Goal: Task Accomplishment & Management: Use online tool/utility

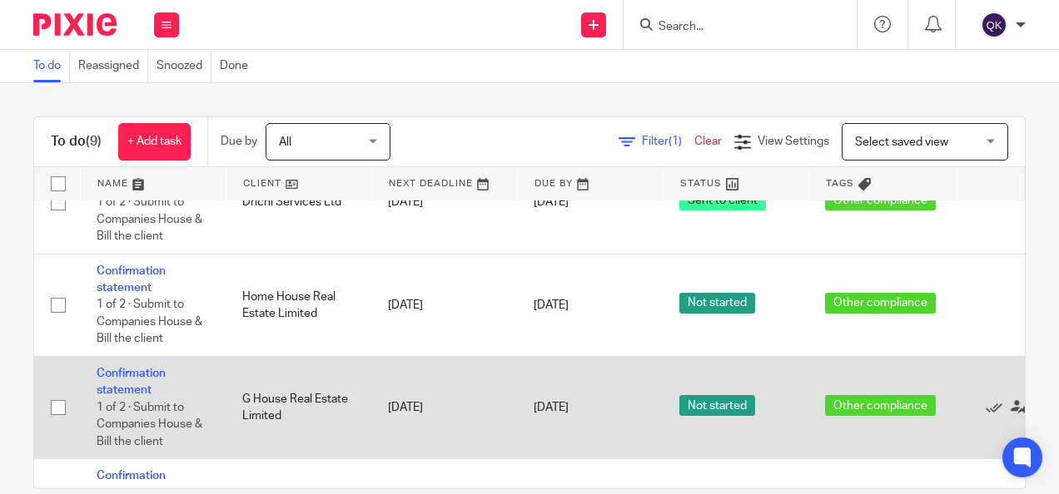
scroll to position [646, 0]
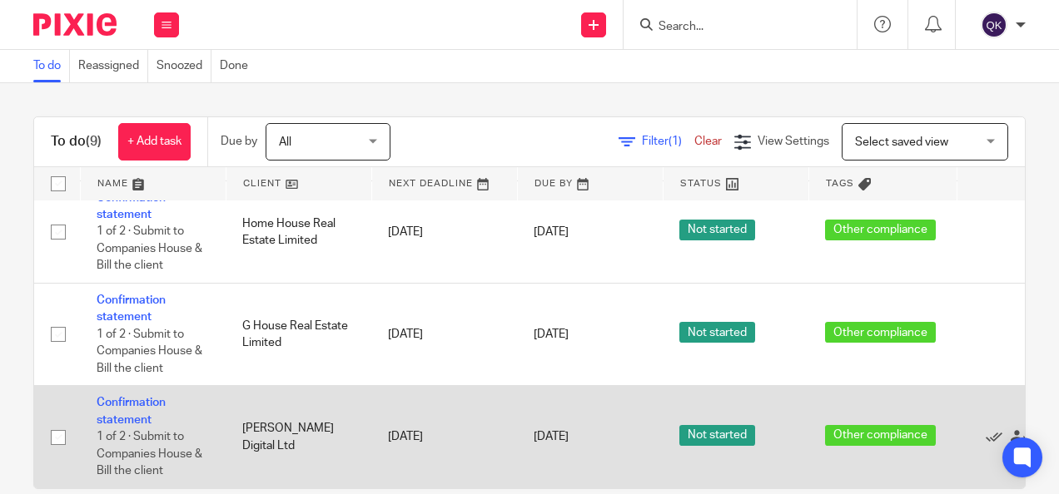
drag, startPoint x: 131, startPoint y: 396, endPoint x: 110, endPoint y: 396, distance: 21.6
drag, startPoint x: 110, startPoint y: 396, endPoint x: 121, endPoint y: 408, distance: 15.9
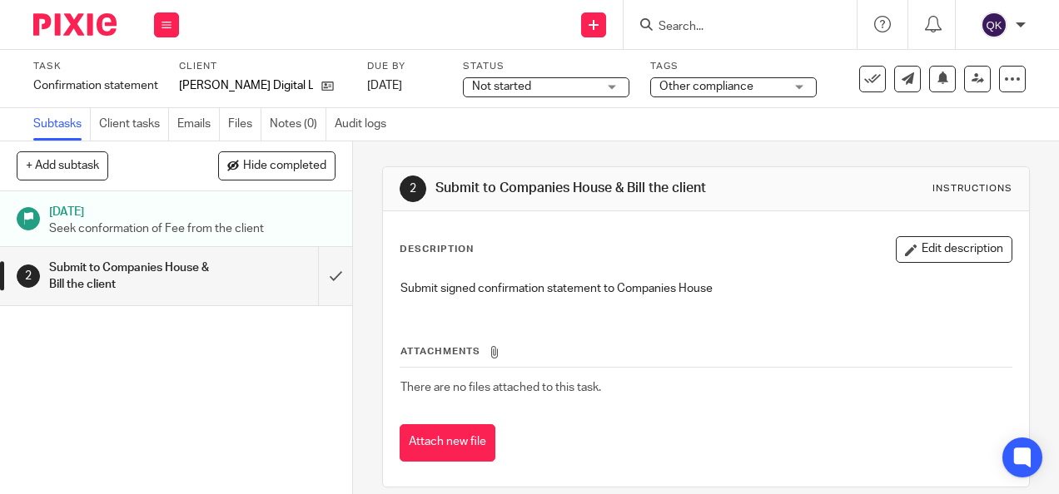
click at [556, 87] on span "Not started" at bounding box center [534, 86] width 125 height 17
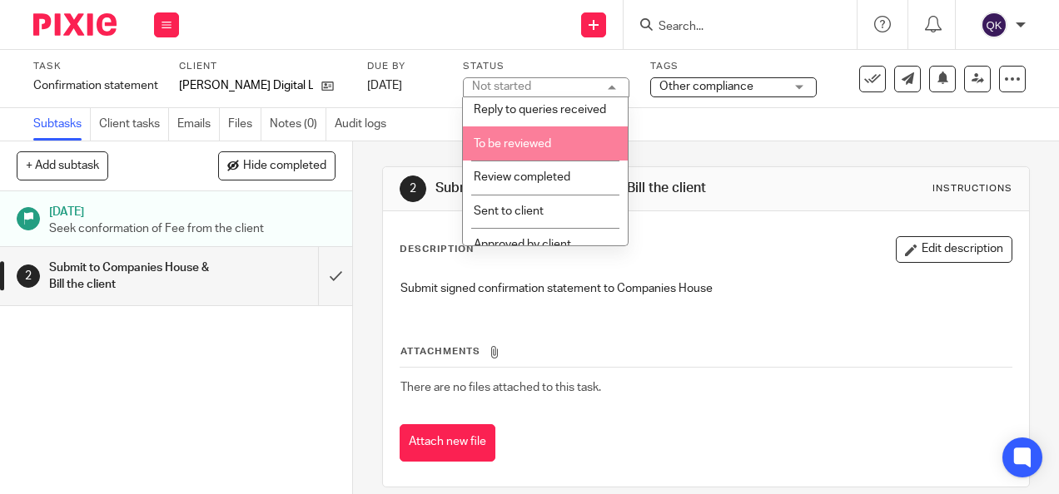
scroll to position [341, 0]
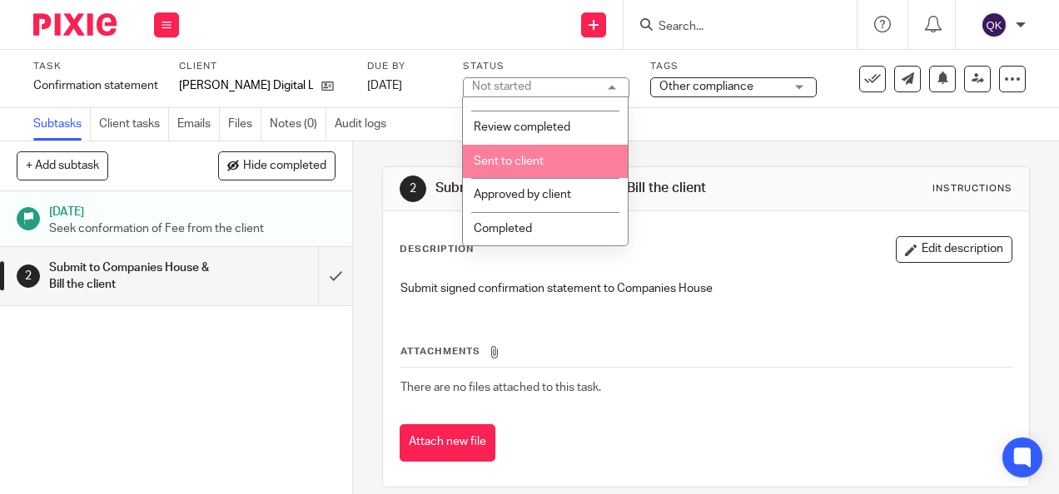
click at [541, 162] on span "Sent to client" at bounding box center [509, 162] width 70 height 12
